Goal: Find specific page/section: Find specific page/section

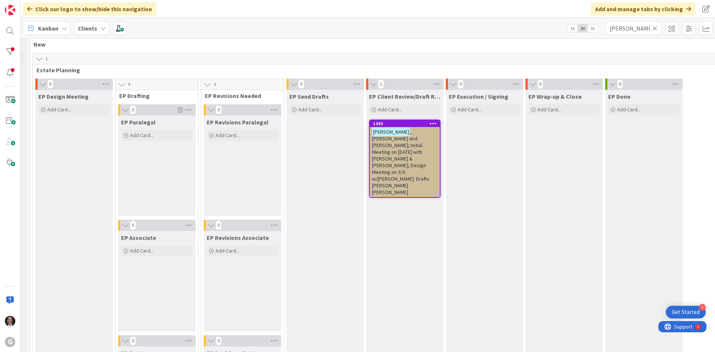
scroll to position [0, 73]
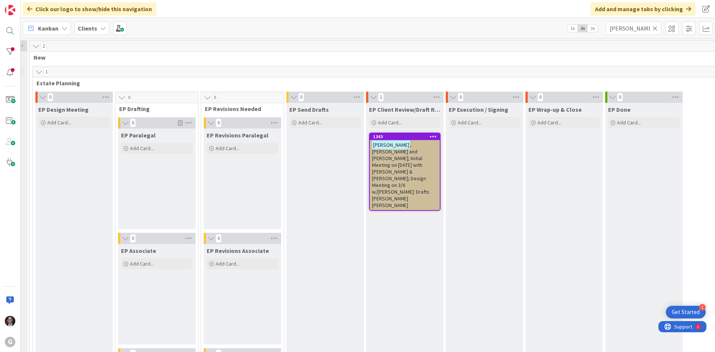
click at [655, 28] on icon at bounding box center [655, 28] width 5 height 7
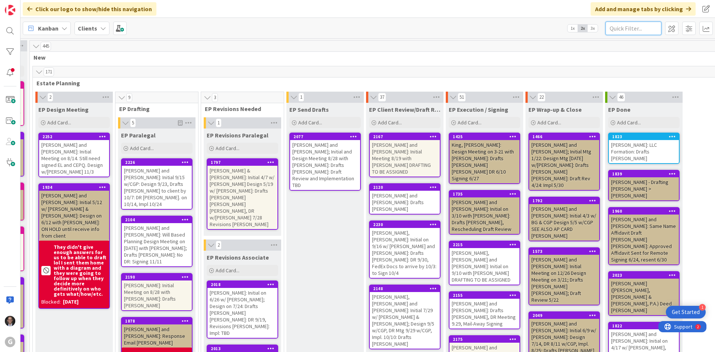
click at [636, 30] on input "text" at bounding box center [634, 28] width 56 height 13
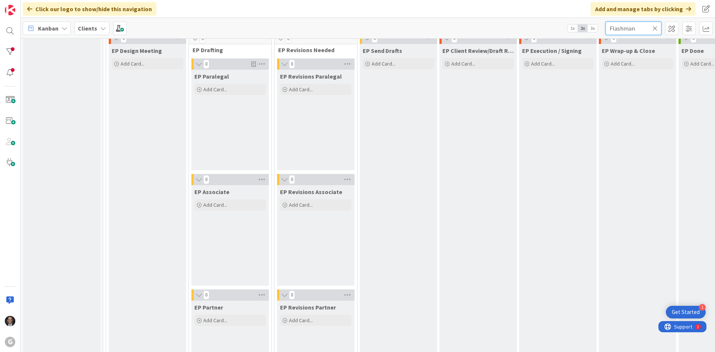
scroll to position [0, 0]
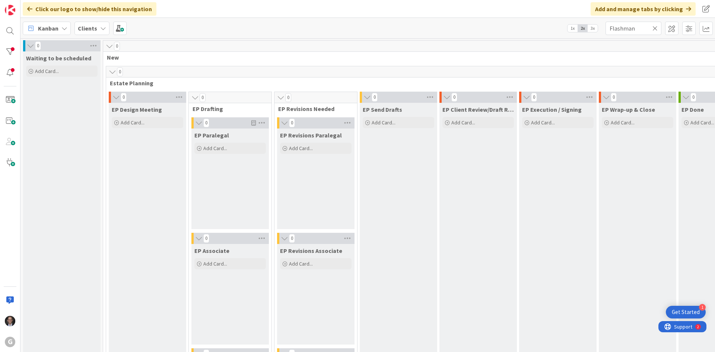
click at [100, 29] on icon at bounding box center [103, 28] width 6 height 6
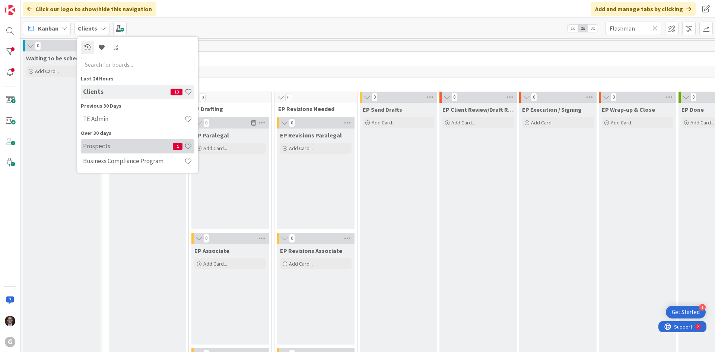
click at [99, 146] on h4 "Prospects" at bounding box center [128, 145] width 90 height 7
type input "[PERSON_NAME]"
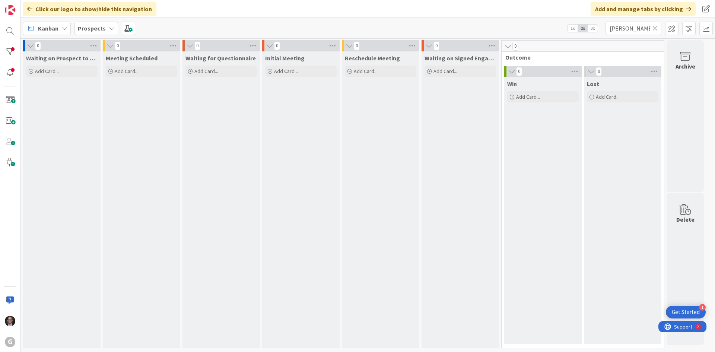
click at [656, 26] on icon at bounding box center [655, 28] width 5 height 7
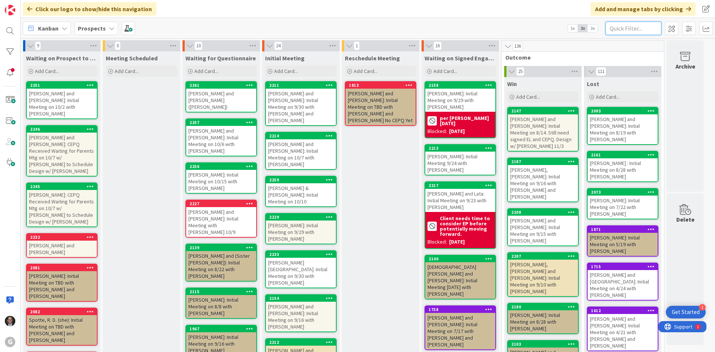
click at [641, 28] on input "text" at bounding box center [634, 28] width 56 height 13
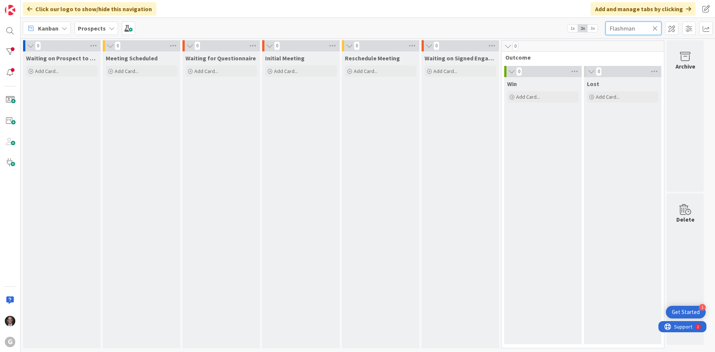
click at [637, 27] on input "Flashman" at bounding box center [634, 28] width 56 height 13
type input "F"
type input "Chase"
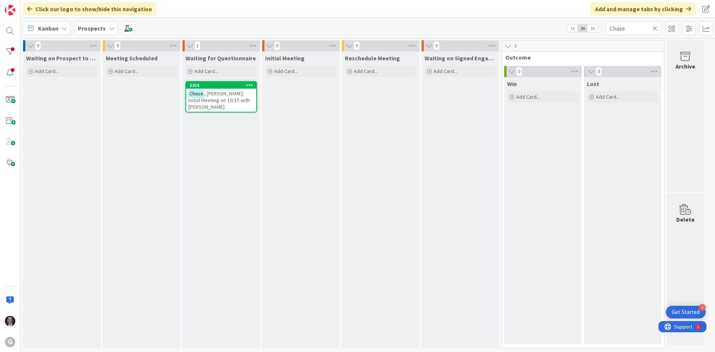
click at [657, 29] on icon at bounding box center [655, 28] width 5 height 7
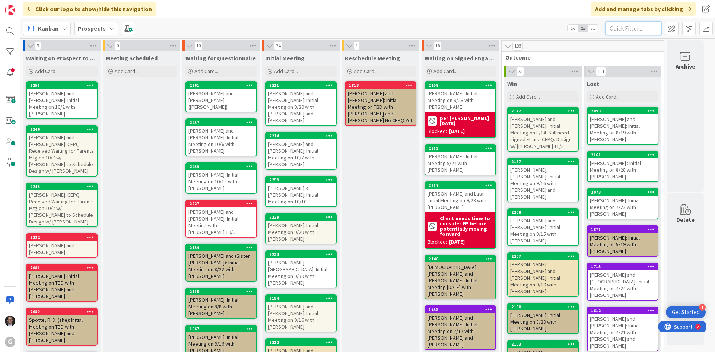
click at [632, 28] on input "text" at bounding box center [634, 28] width 56 height 13
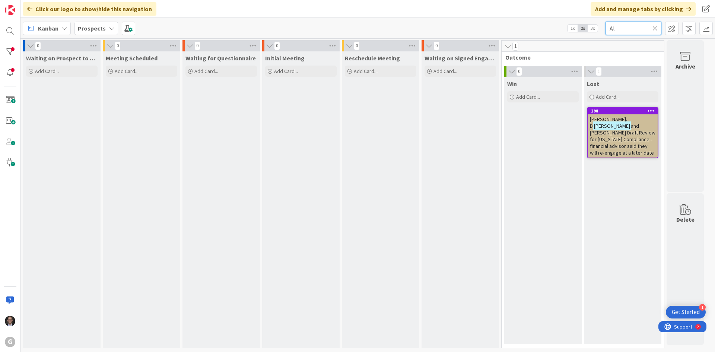
type input "A"
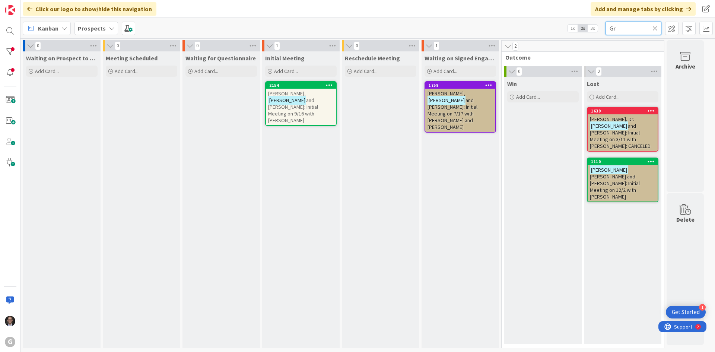
type input "G"
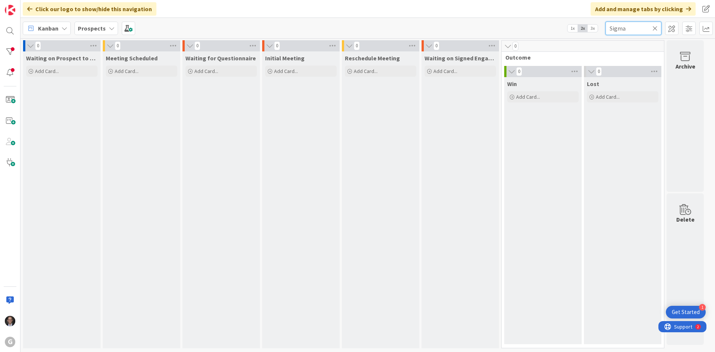
type input "Sigma"
click at [656, 26] on icon at bounding box center [655, 28] width 5 height 7
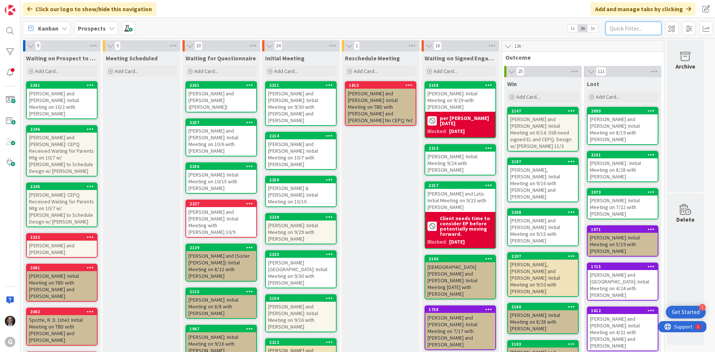
click at [636, 27] on input "text" at bounding box center [634, 28] width 56 height 13
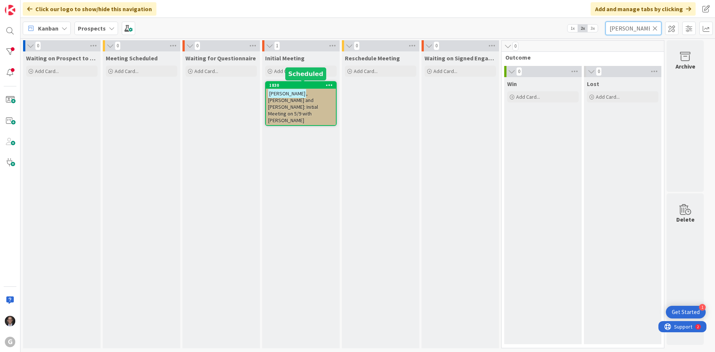
type input "[PERSON_NAME]"
click at [297, 102] on span ", [PERSON_NAME] and [PERSON_NAME]: Initial Meeting on 5/9 with [PERSON_NAME]" at bounding box center [293, 107] width 50 height 34
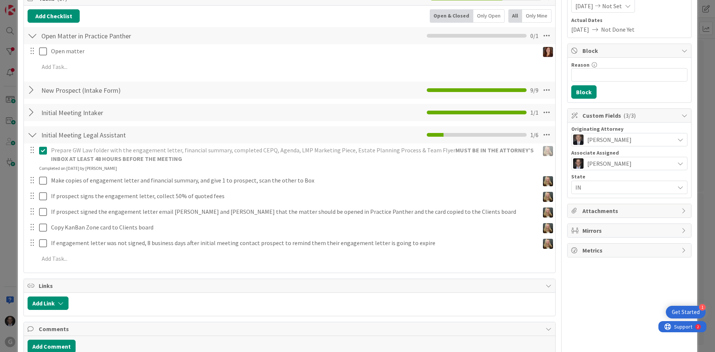
scroll to position [39, 0]
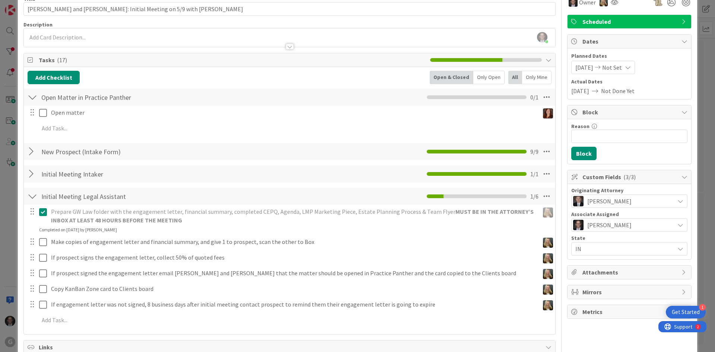
click at [32, 174] on div at bounding box center [33, 173] width 10 height 13
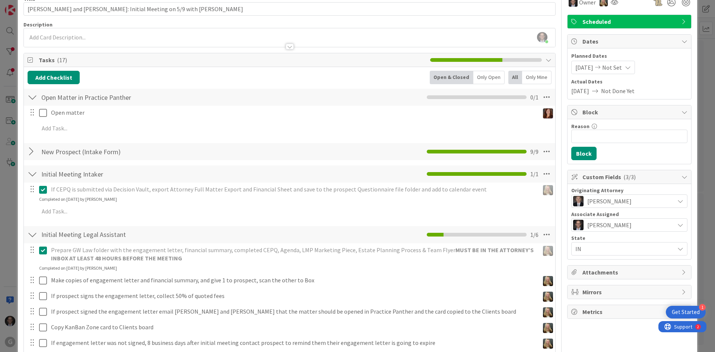
click at [33, 150] on div at bounding box center [33, 151] width 10 height 13
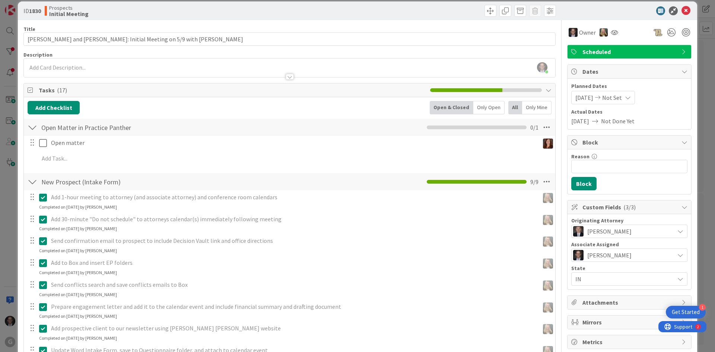
scroll to position [0, 0]
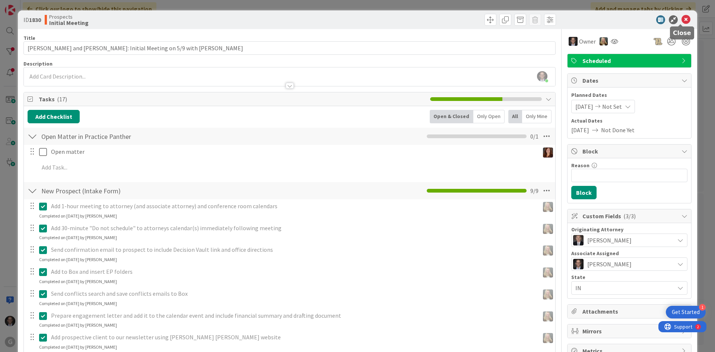
click at [682, 20] on icon at bounding box center [686, 19] width 9 height 9
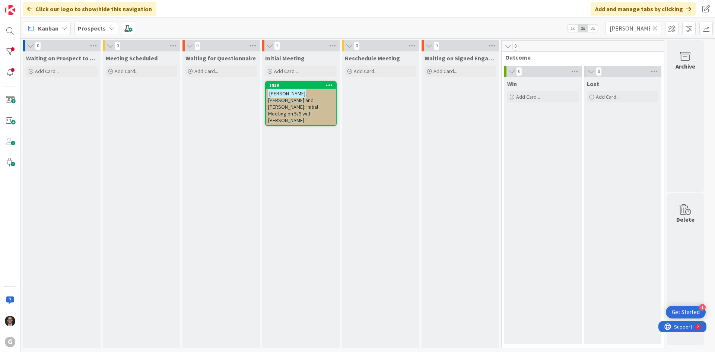
click at [654, 28] on icon at bounding box center [655, 28] width 5 height 7
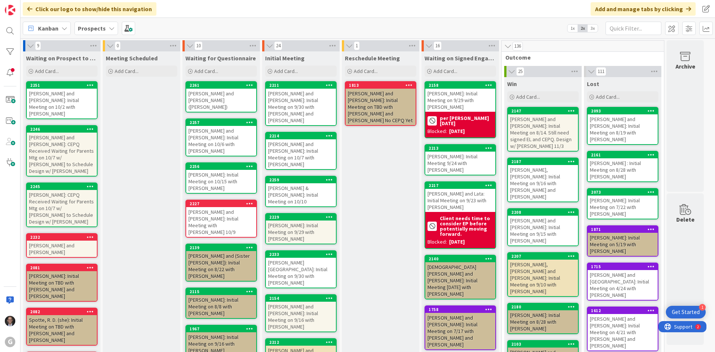
click at [44, 26] on span "Kanban" at bounding box center [48, 28] width 20 height 9
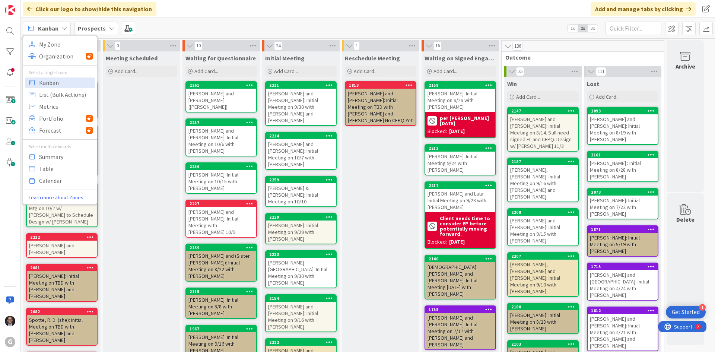
click at [54, 29] on span "Kanban" at bounding box center [48, 28] width 20 height 9
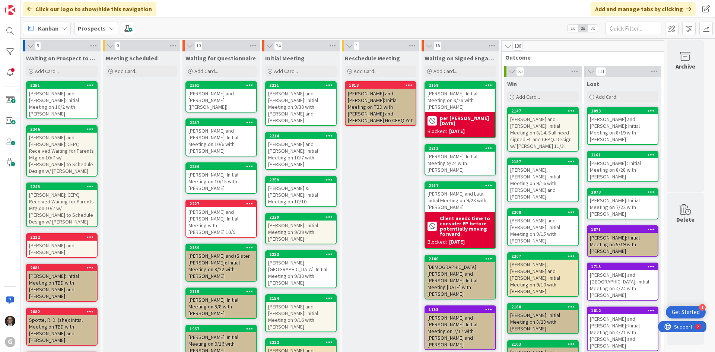
click at [56, 29] on span "Kanban" at bounding box center [48, 28] width 20 height 9
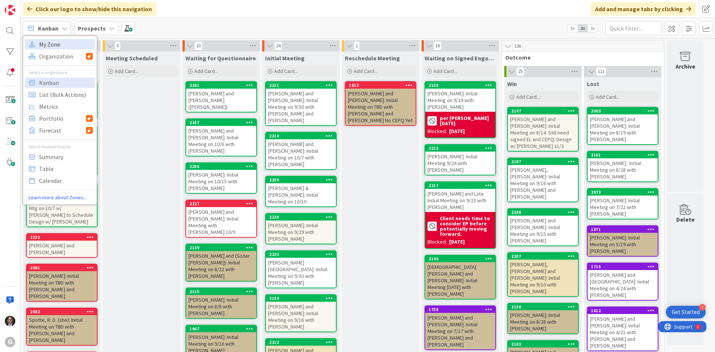
click at [54, 44] on span "My Zone" at bounding box center [66, 44] width 54 height 11
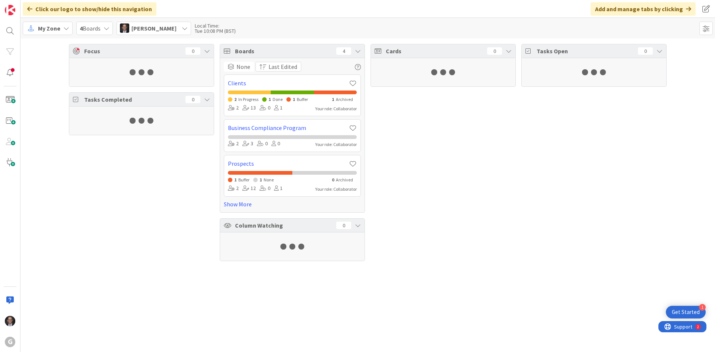
click at [54, 25] on span "My Zone" at bounding box center [49, 28] width 22 height 9
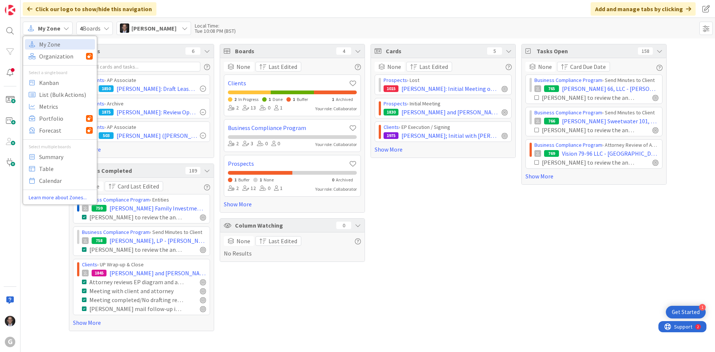
click at [282, 22] on div "My Zone My Zone Organization Select a single board Kanban List (Bulk Actions) M…" at bounding box center [367, 28] width 695 height 20
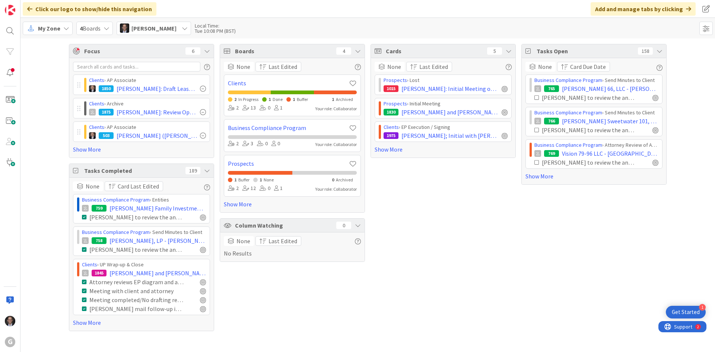
click at [49, 28] on span "My Zone" at bounding box center [49, 28] width 22 height 9
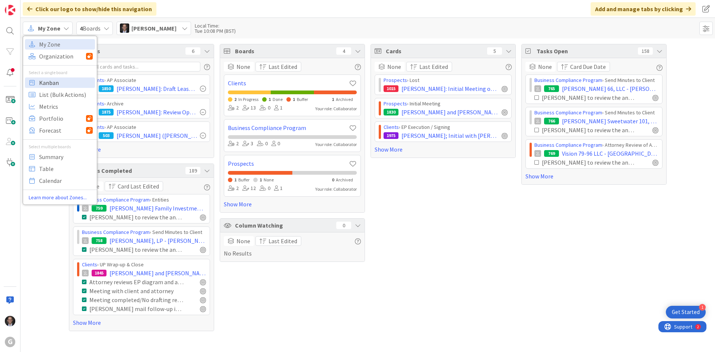
click at [52, 79] on span "Kanban" at bounding box center [66, 82] width 54 height 11
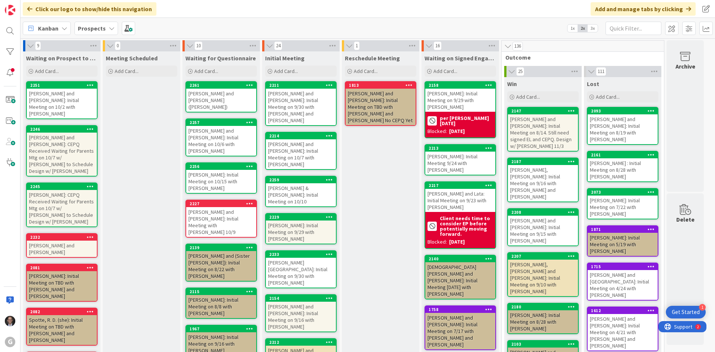
click at [97, 27] on b "Prospects" at bounding box center [92, 28] width 28 height 7
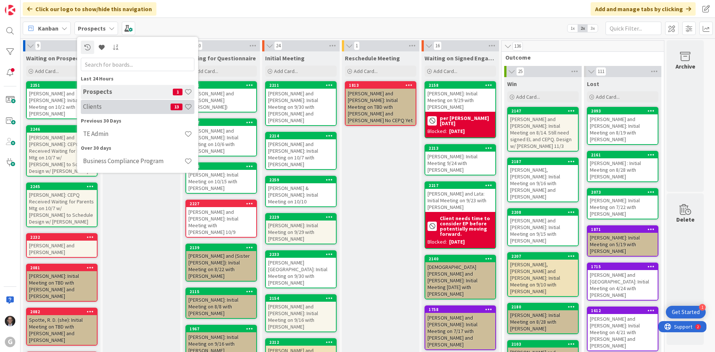
click at [96, 108] on h4 "Clients" at bounding box center [127, 106] width 88 height 7
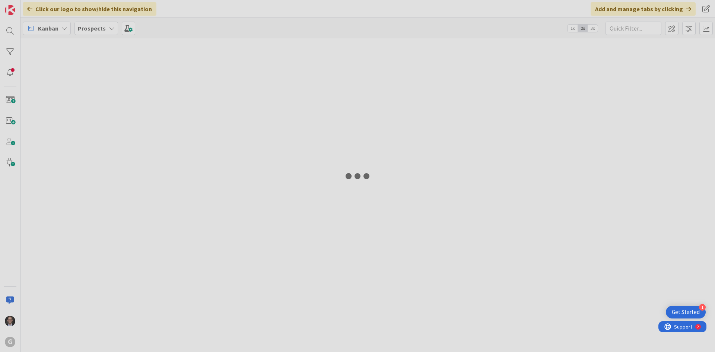
type input "Flashman"
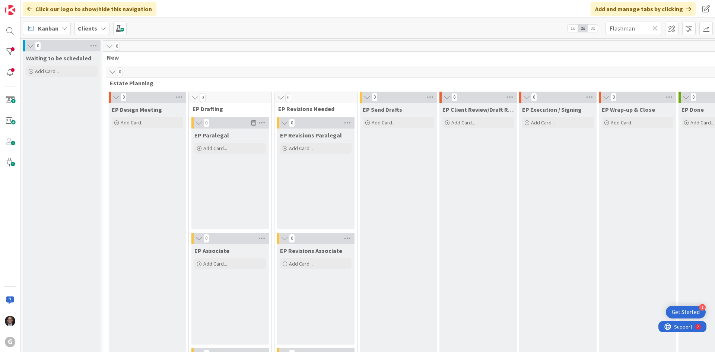
click at [657, 29] on icon at bounding box center [655, 28] width 5 height 7
click at [645, 30] on input "text" at bounding box center [634, 28] width 56 height 13
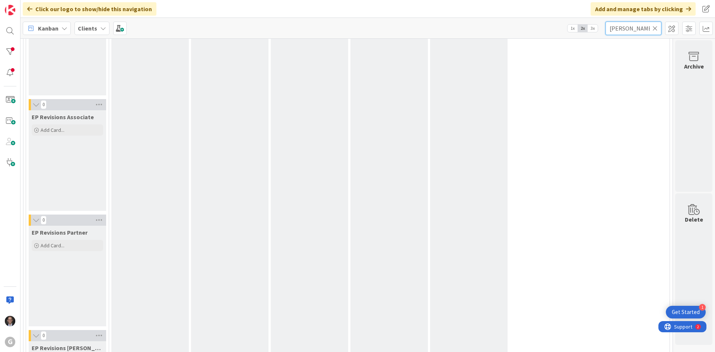
scroll to position [96, 254]
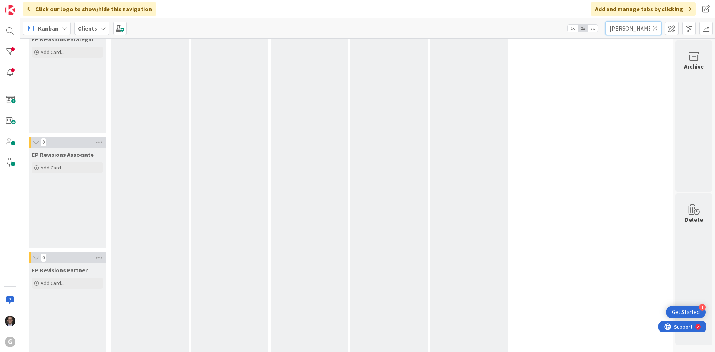
type input "[PERSON_NAME]"
